Goal: Navigation & Orientation: Find specific page/section

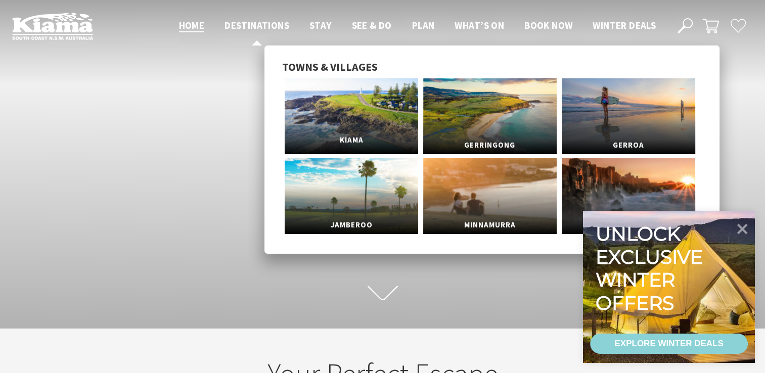
click at [358, 116] on link "Kiama" at bounding box center [351, 116] width 133 height 76
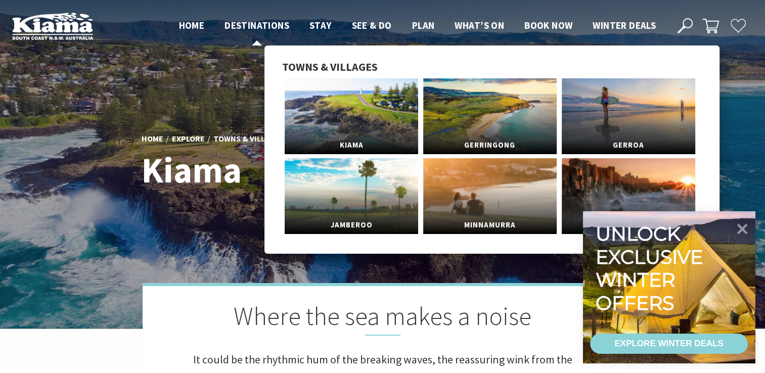
scroll to position [301, 773]
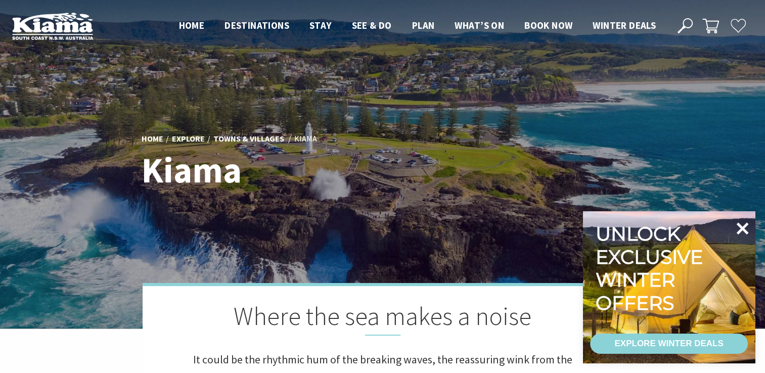
click at [741, 225] on icon at bounding box center [742, 228] width 24 height 24
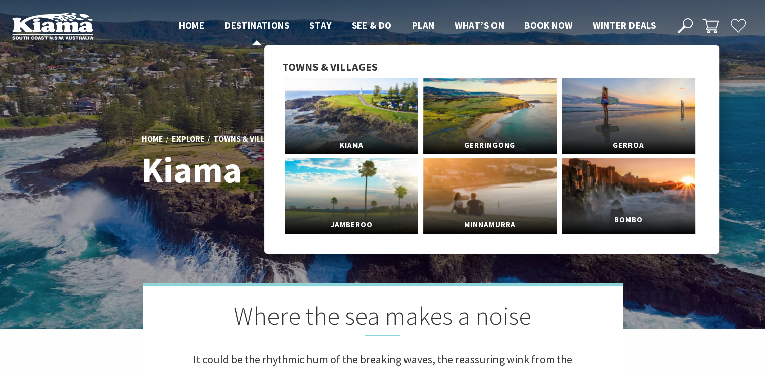
click at [653, 195] on link "Bombo" at bounding box center [627, 196] width 133 height 76
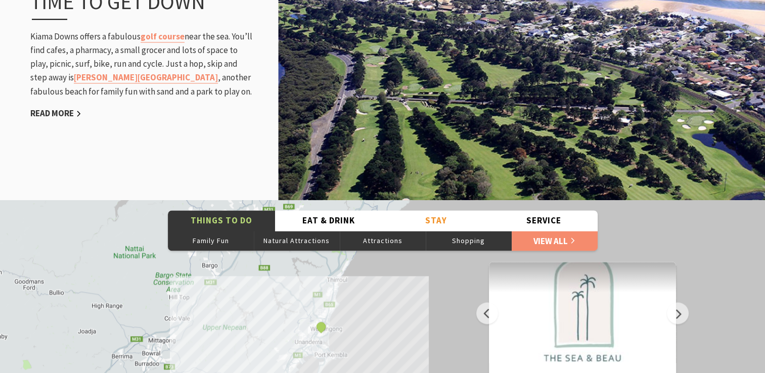
scroll to position [1263, 0]
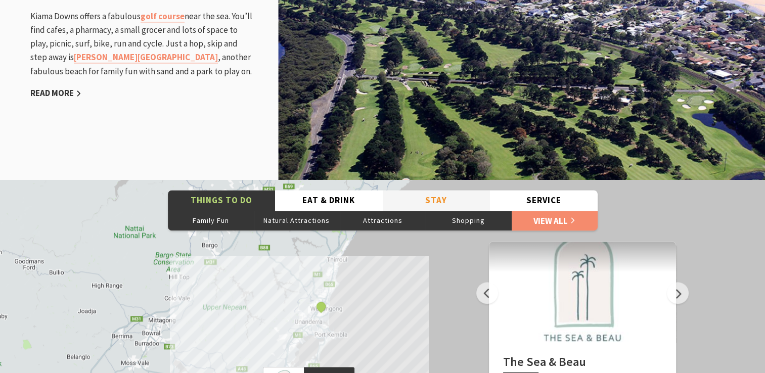
click at [431, 199] on button "Stay" at bounding box center [437, 200] width 108 height 21
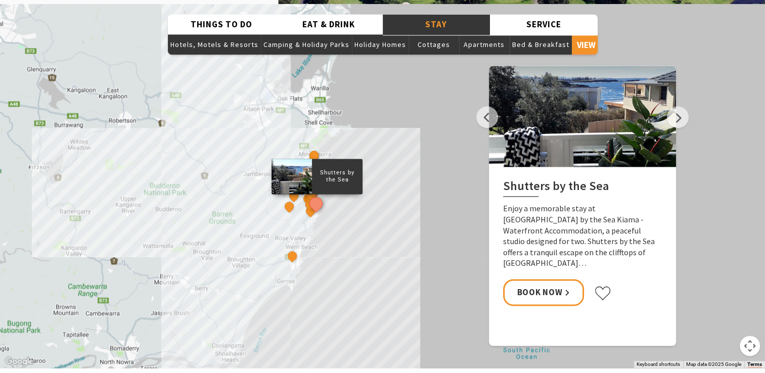
scroll to position [1465, 0]
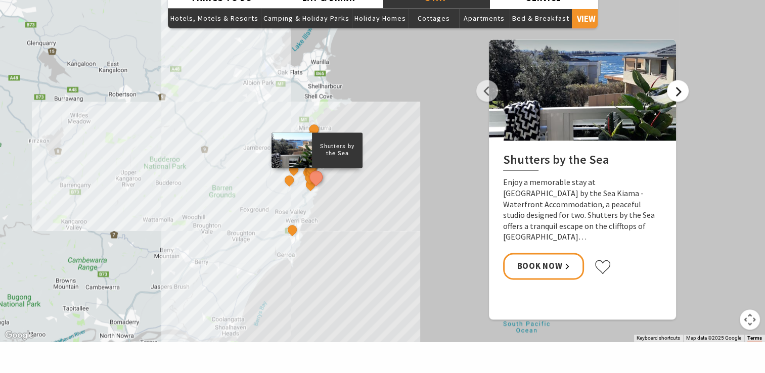
click at [675, 89] on button "Next" at bounding box center [678, 91] width 22 height 22
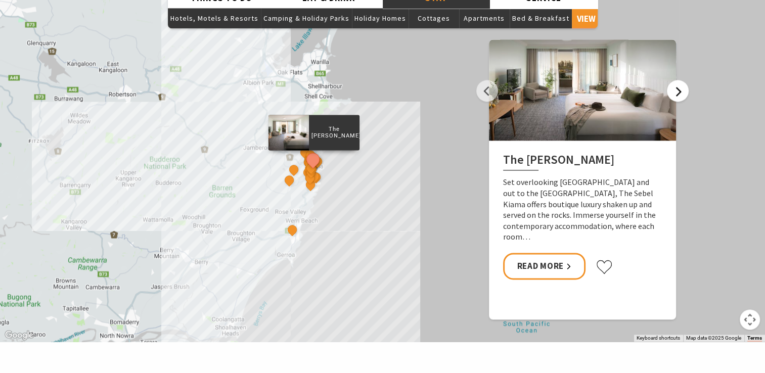
click at [675, 89] on button "Next" at bounding box center [678, 91] width 22 height 22
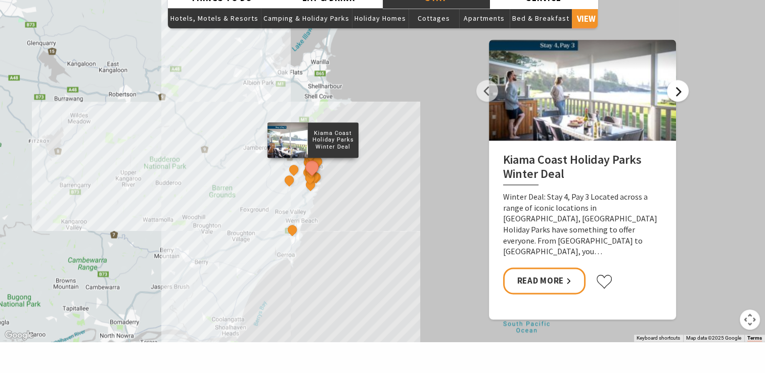
click at [676, 88] on button "Next" at bounding box center [678, 91] width 22 height 22
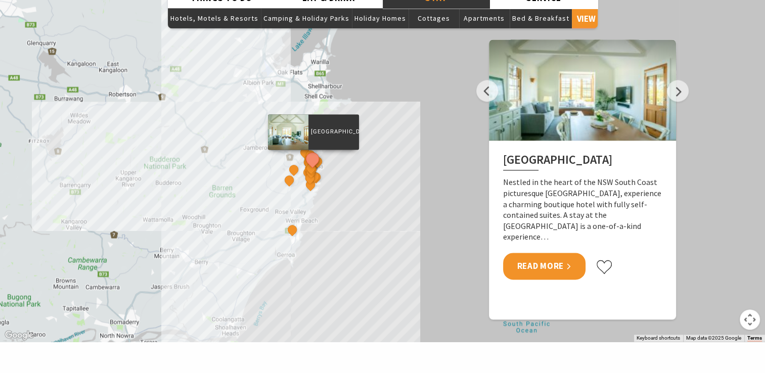
click at [558, 268] on link "Read More" at bounding box center [544, 266] width 82 height 27
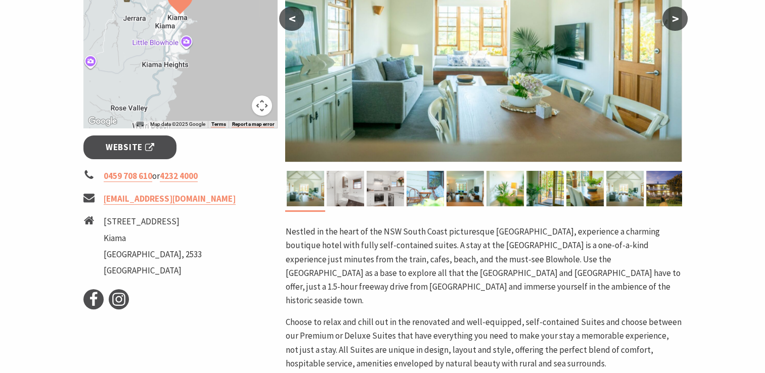
scroll to position [303, 0]
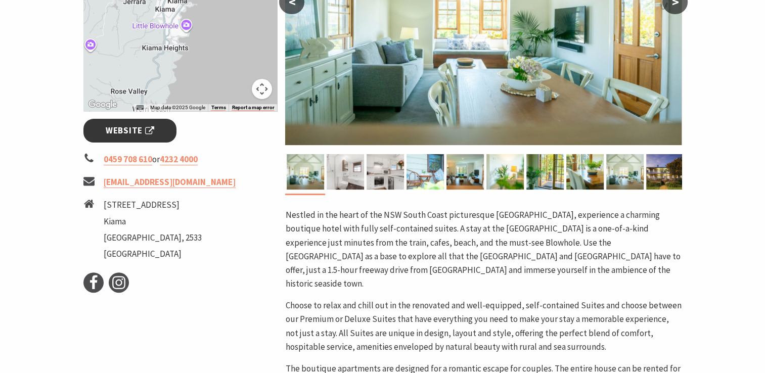
click at [112, 132] on span "Website" at bounding box center [130, 131] width 49 height 14
